Goal: Task Accomplishment & Management: Complete application form

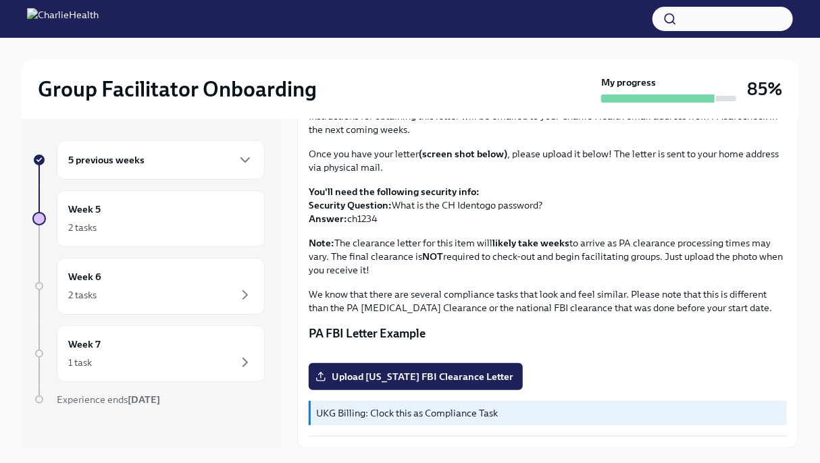
scroll to position [257, 0]
click at [408, 373] on span "Upload [US_STATE] FBI Clearance Letter" at bounding box center [415, 377] width 195 height 14
click at [0, 0] on input "Upload [US_STATE] FBI Clearance Letter" at bounding box center [0, 0] width 0 height 0
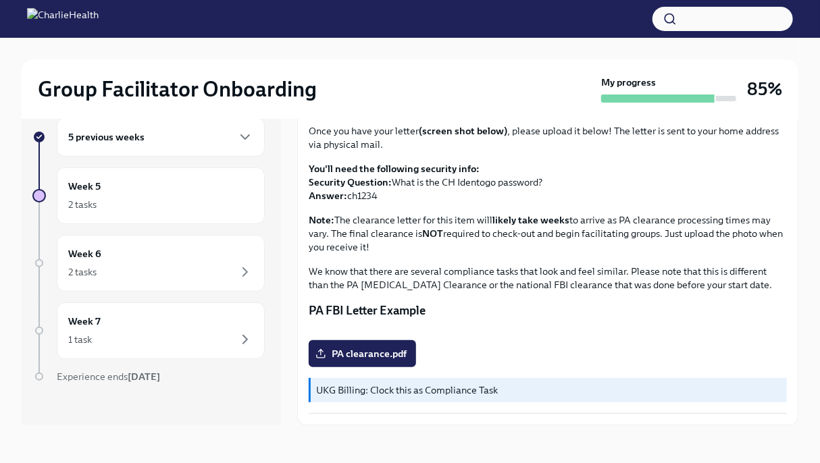
scroll to position [22, 0]
click at [186, 204] on div "2 tasks" at bounding box center [160, 205] width 185 height 16
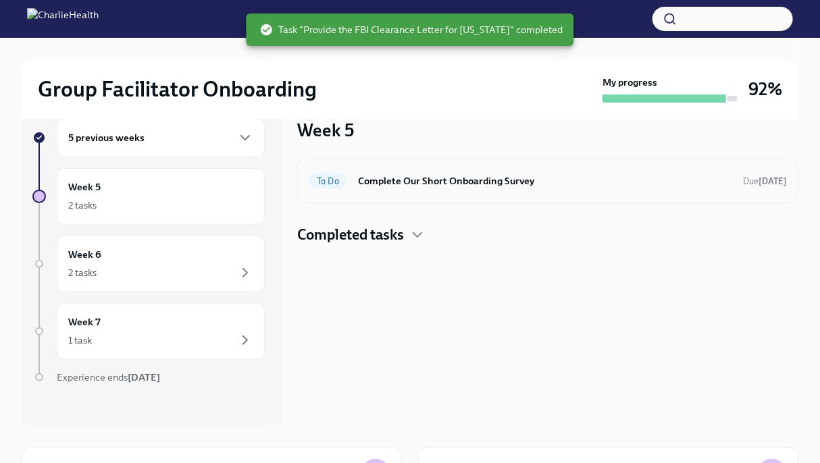
click at [452, 193] on div "To Do Complete Our Short Onboarding Survey Due [DATE]" at bounding box center [547, 181] width 501 height 45
click at [330, 177] on span "To Do" at bounding box center [328, 181] width 38 height 10
